Goal: Book appointment/travel/reservation

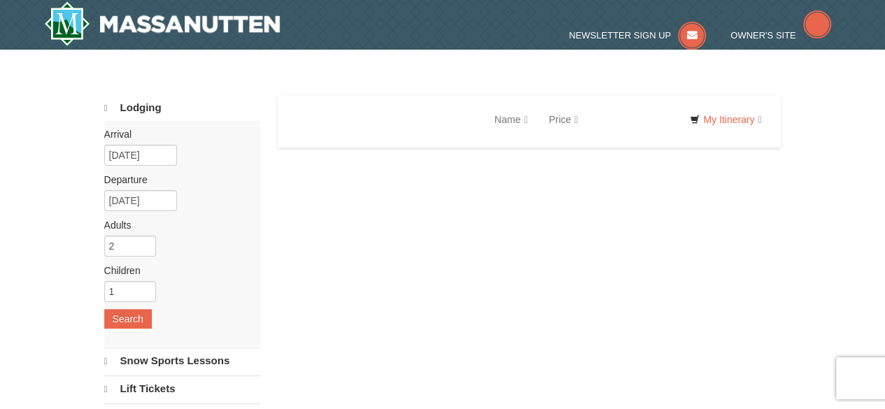
select select "10"
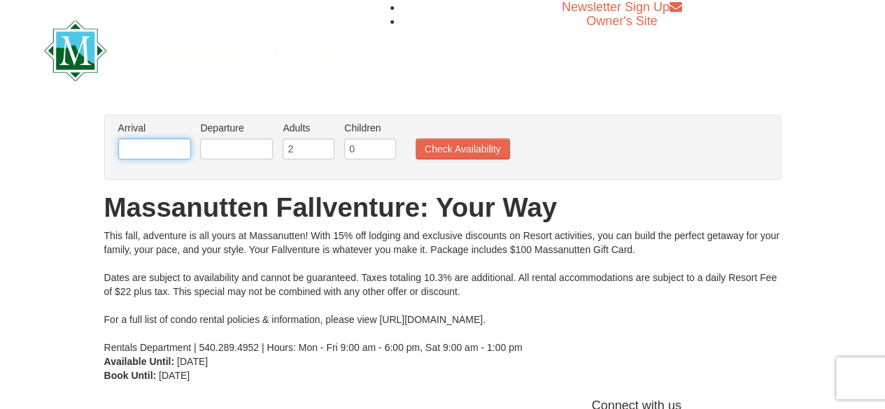
click at [155, 152] on input "text" at bounding box center [154, 148] width 73 height 21
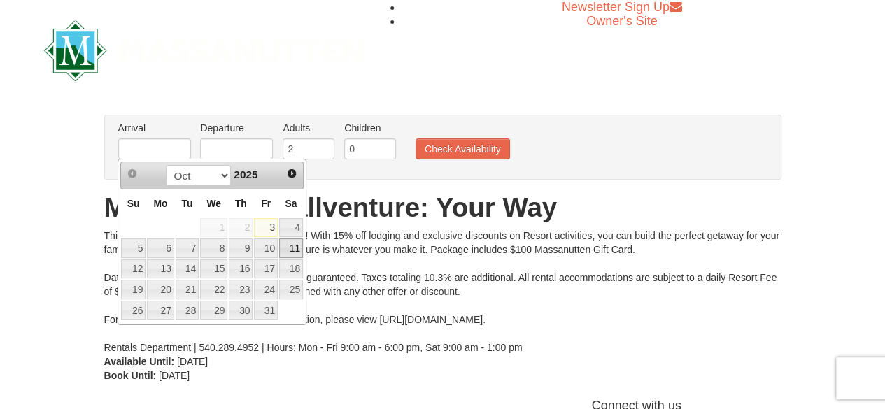
click at [285, 243] on link "11" at bounding box center [291, 249] width 24 height 20
type input "[DATE]"
